Goal: Information Seeking & Learning: Find specific fact

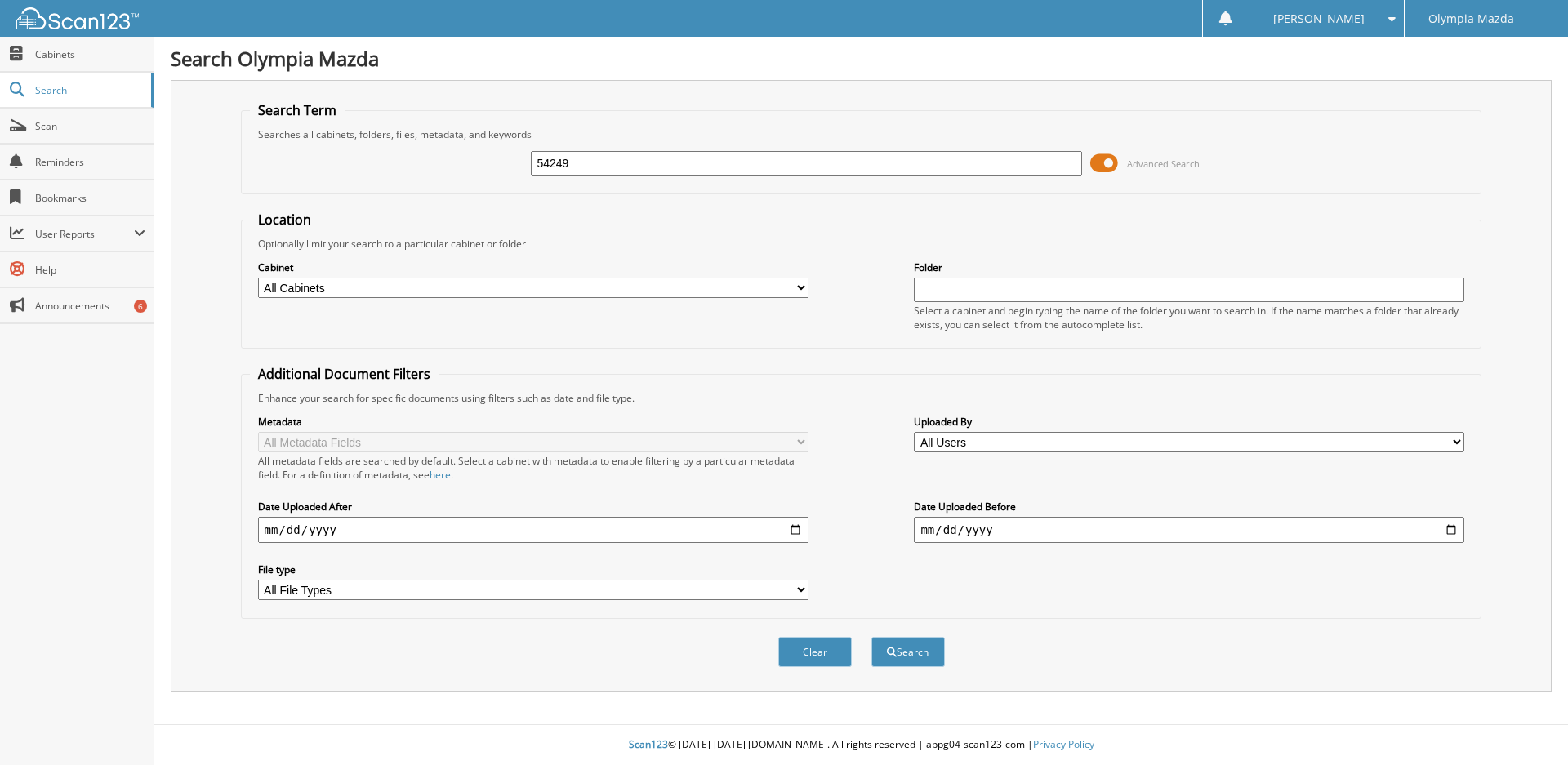
type input "54249"
click at [1110, 154] on span at bounding box center [1104, 162] width 27 height 24
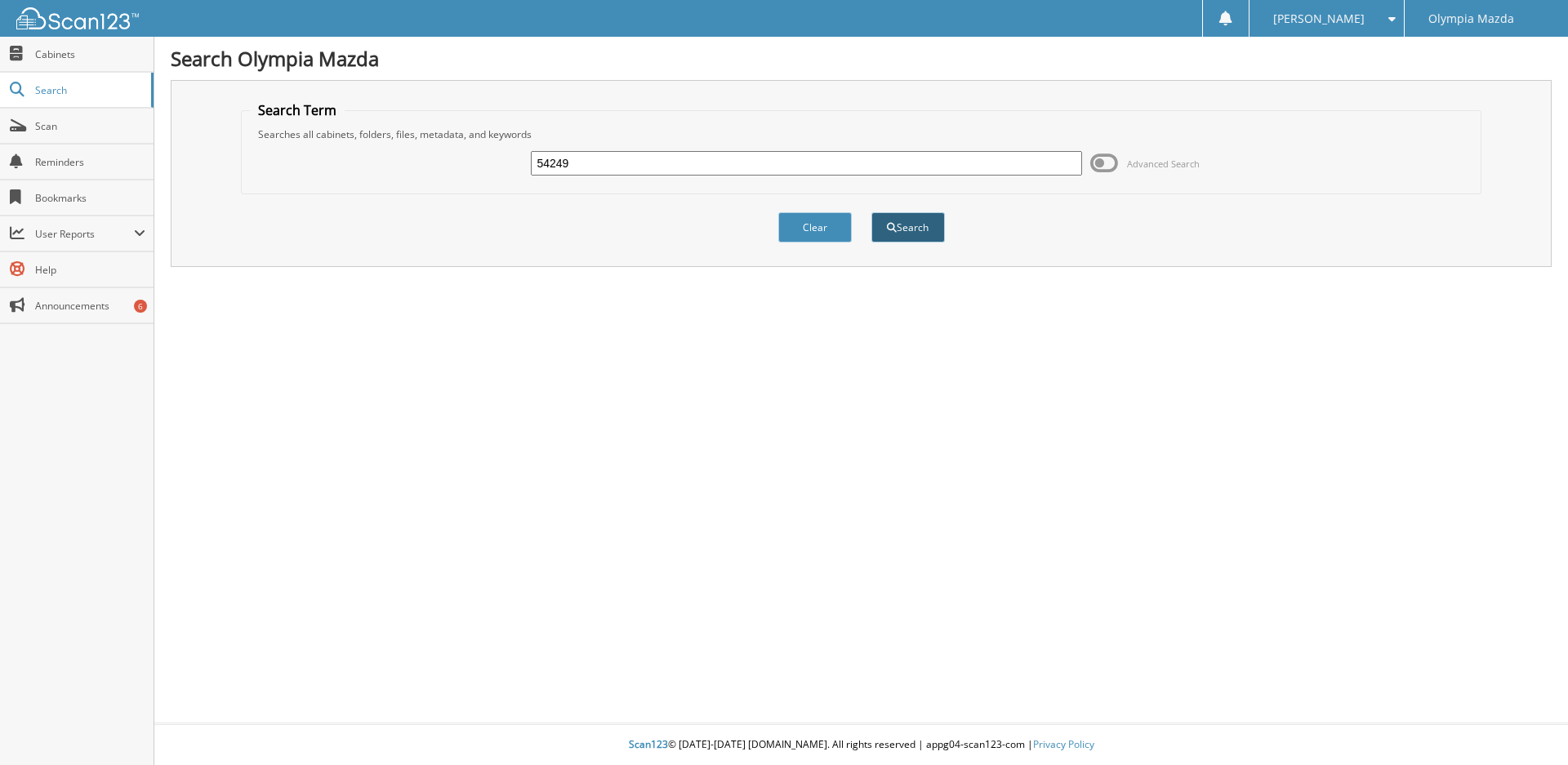
drag, startPoint x: 806, startPoint y: 225, endPoint x: 881, endPoint y: 234, distance: 75.5
click at [881, 234] on div "Clear Search" at bounding box center [861, 228] width 1241 height 67
click at [899, 232] on button "Search" at bounding box center [907, 227] width 73 height 30
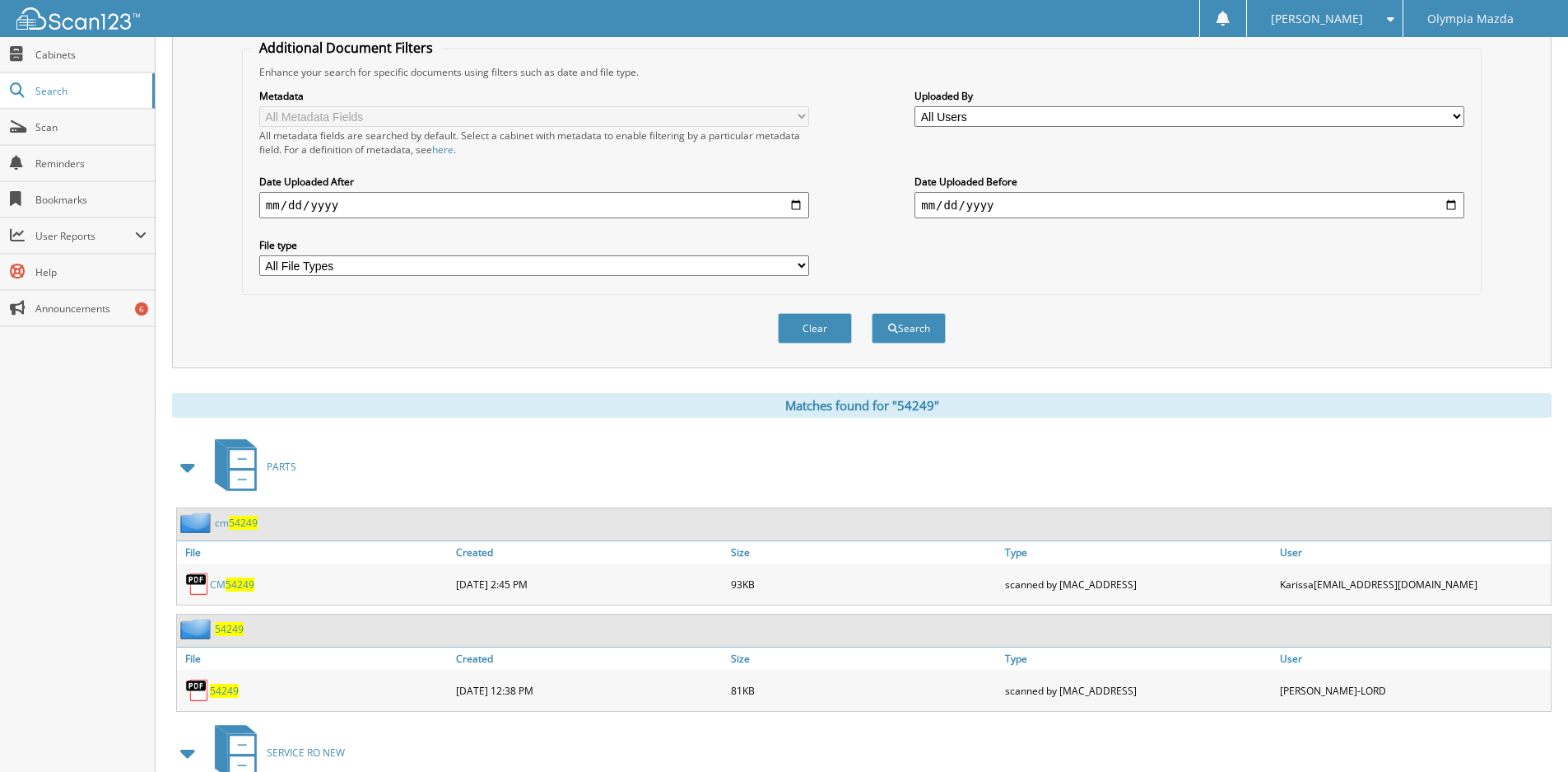
scroll to position [434, 0]
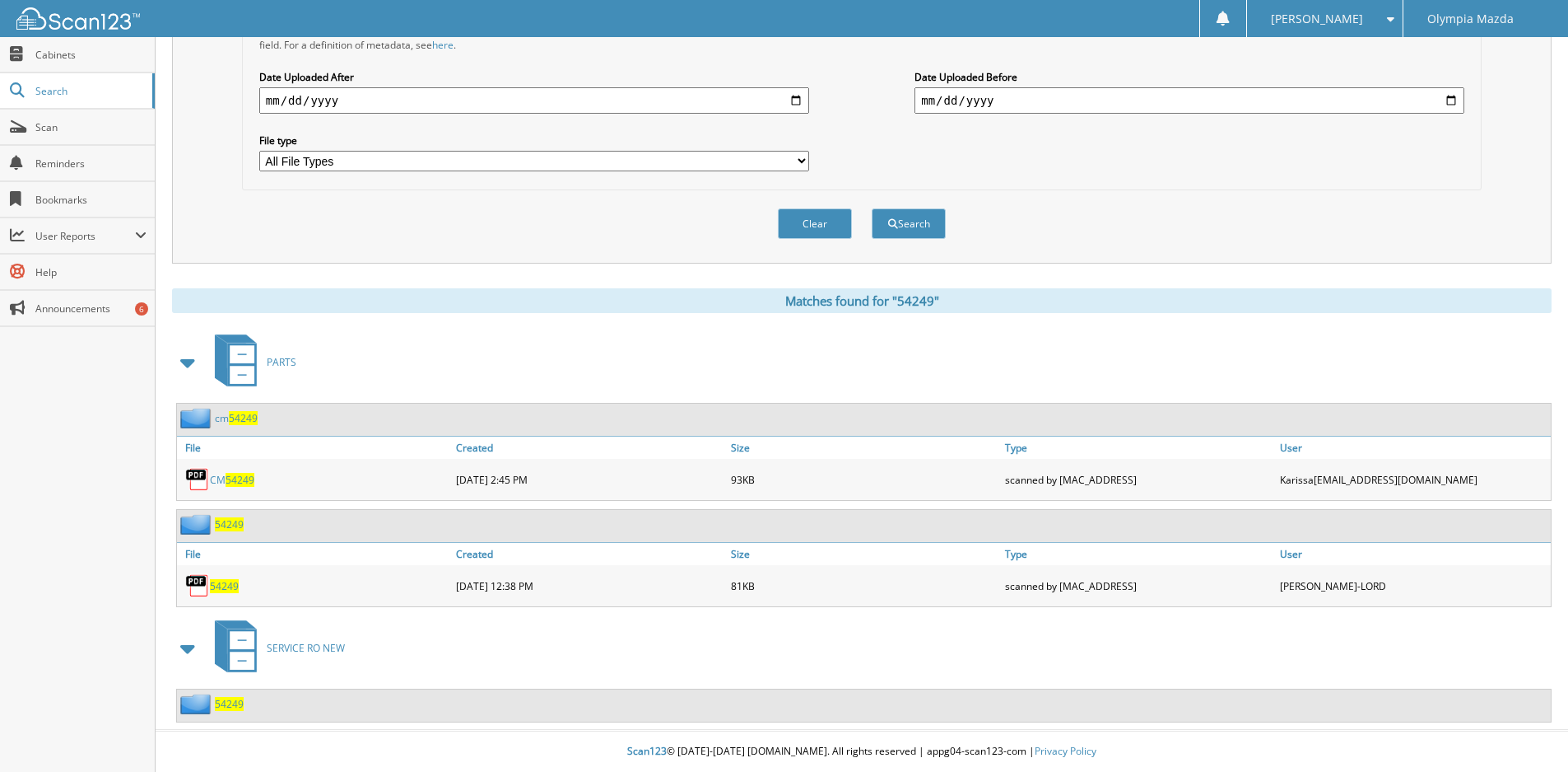
click at [234, 701] on span "54249" at bounding box center [229, 704] width 29 height 14
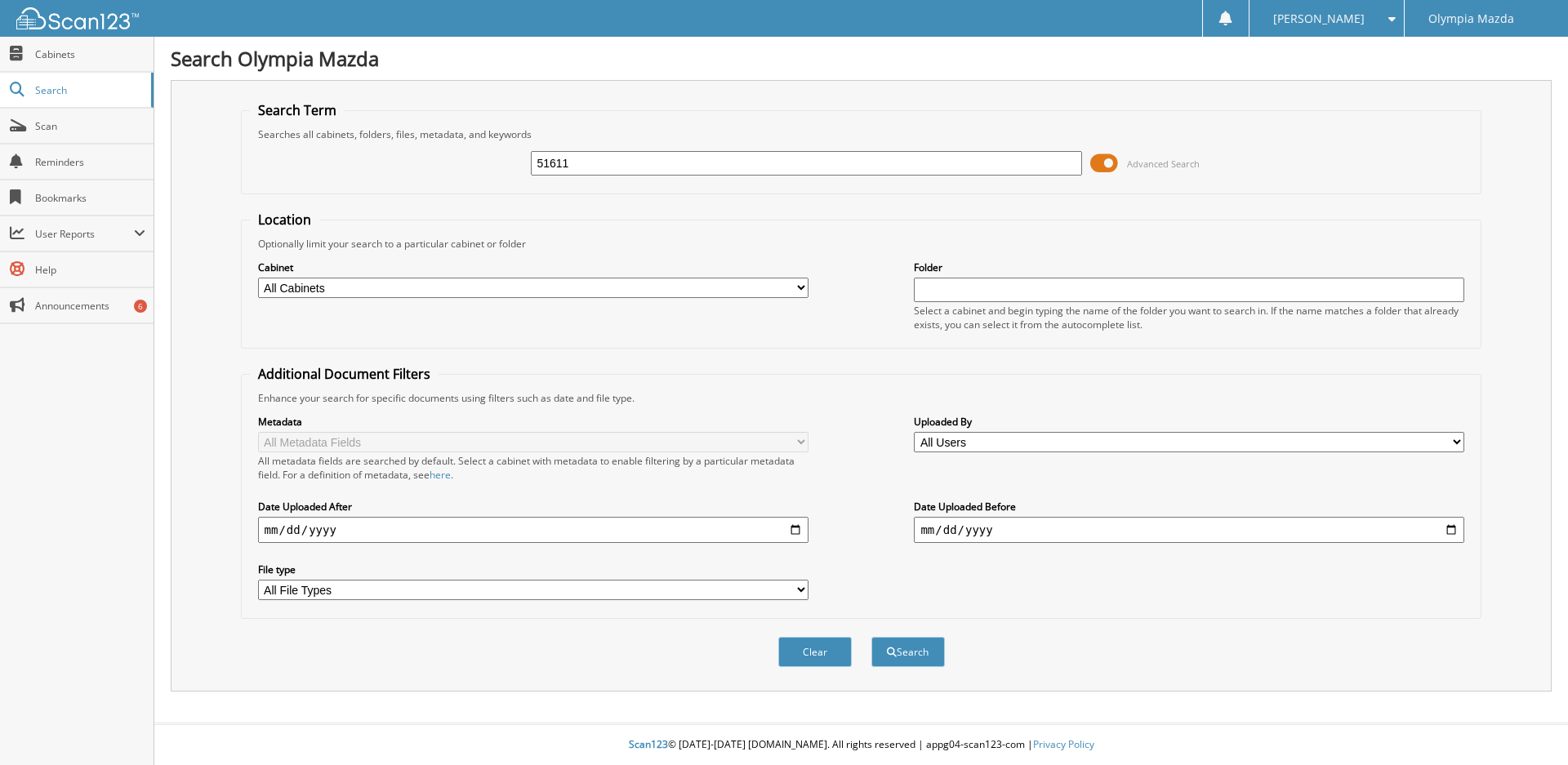
type input "51611"
click at [871, 637] on button "Search" at bounding box center [907, 652] width 73 height 30
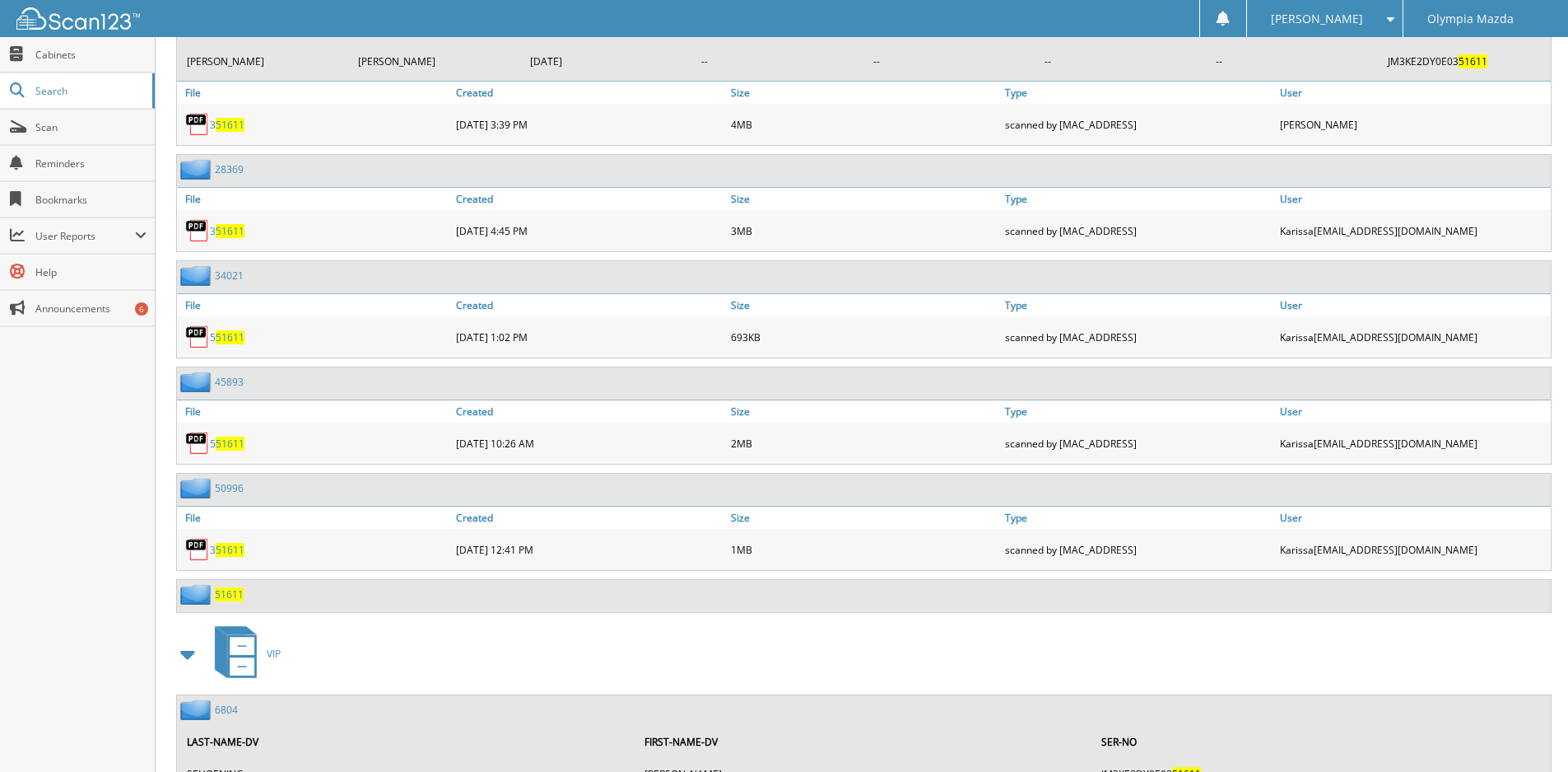
scroll to position [3322, 0]
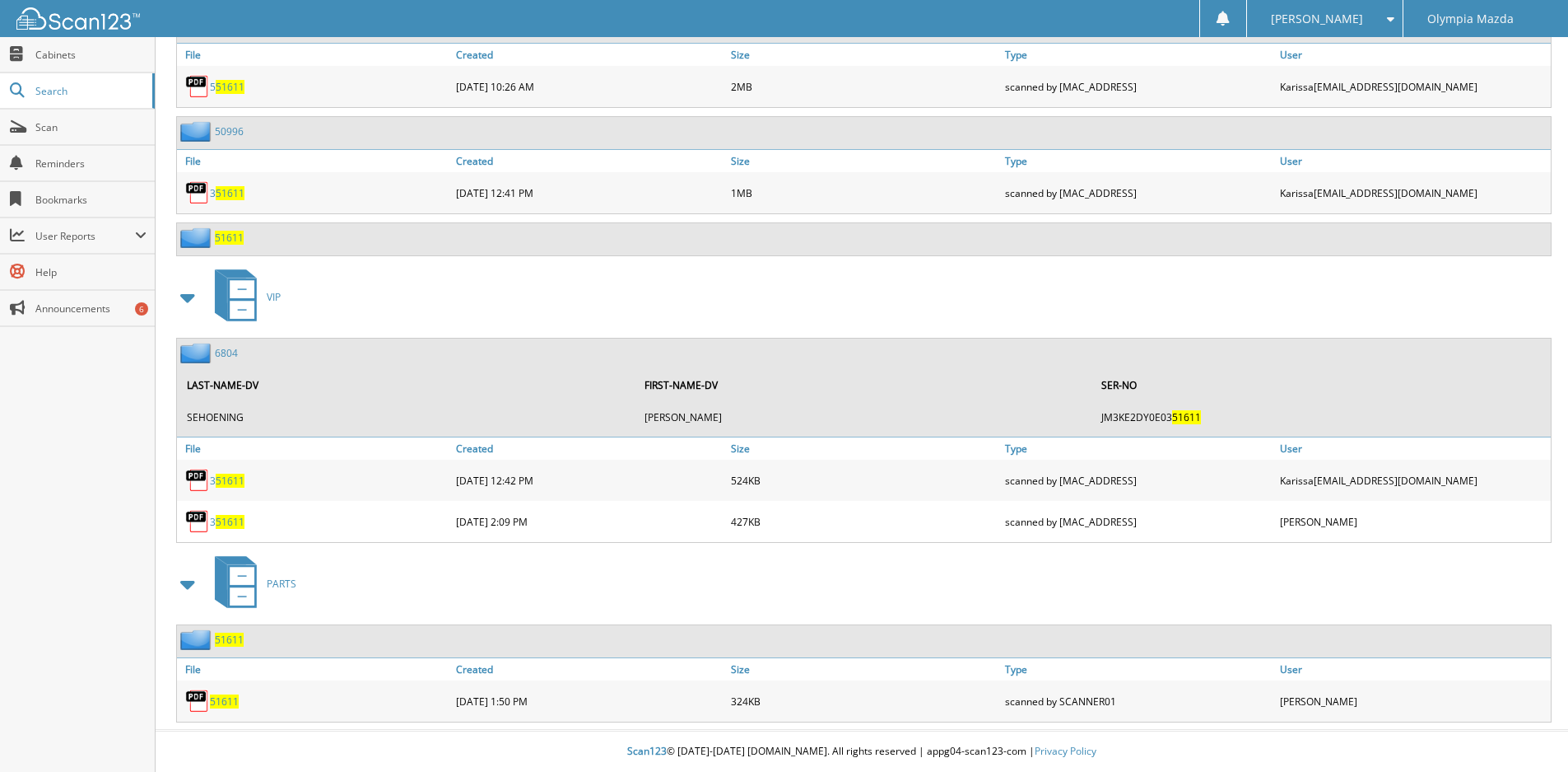
click at [228, 227] on div "51611" at bounding box center [210, 237] width 67 height 21
click at [228, 234] on span "51611" at bounding box center [229, 238] width 29 height 14
